Goal: Navigation & Orientation: Understand site structure

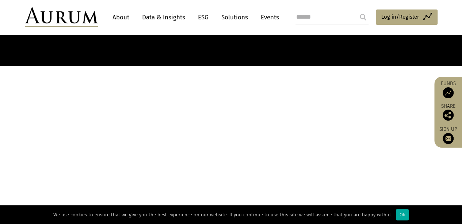
scroll to position [209, 0]
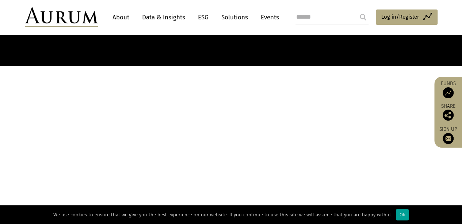
click at [399, 212] on div "Ok" at bounding box center [402, 214] width 13 height 11
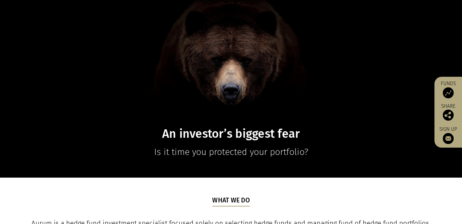
scroll to position [0, 0]
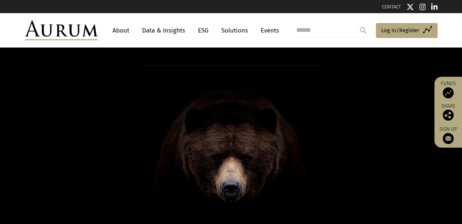
click at [117, 30] on link "About" at bounding box center [121, 31] width 24 height 14
